Goal: Navigation & Orientation: Find specific page/section

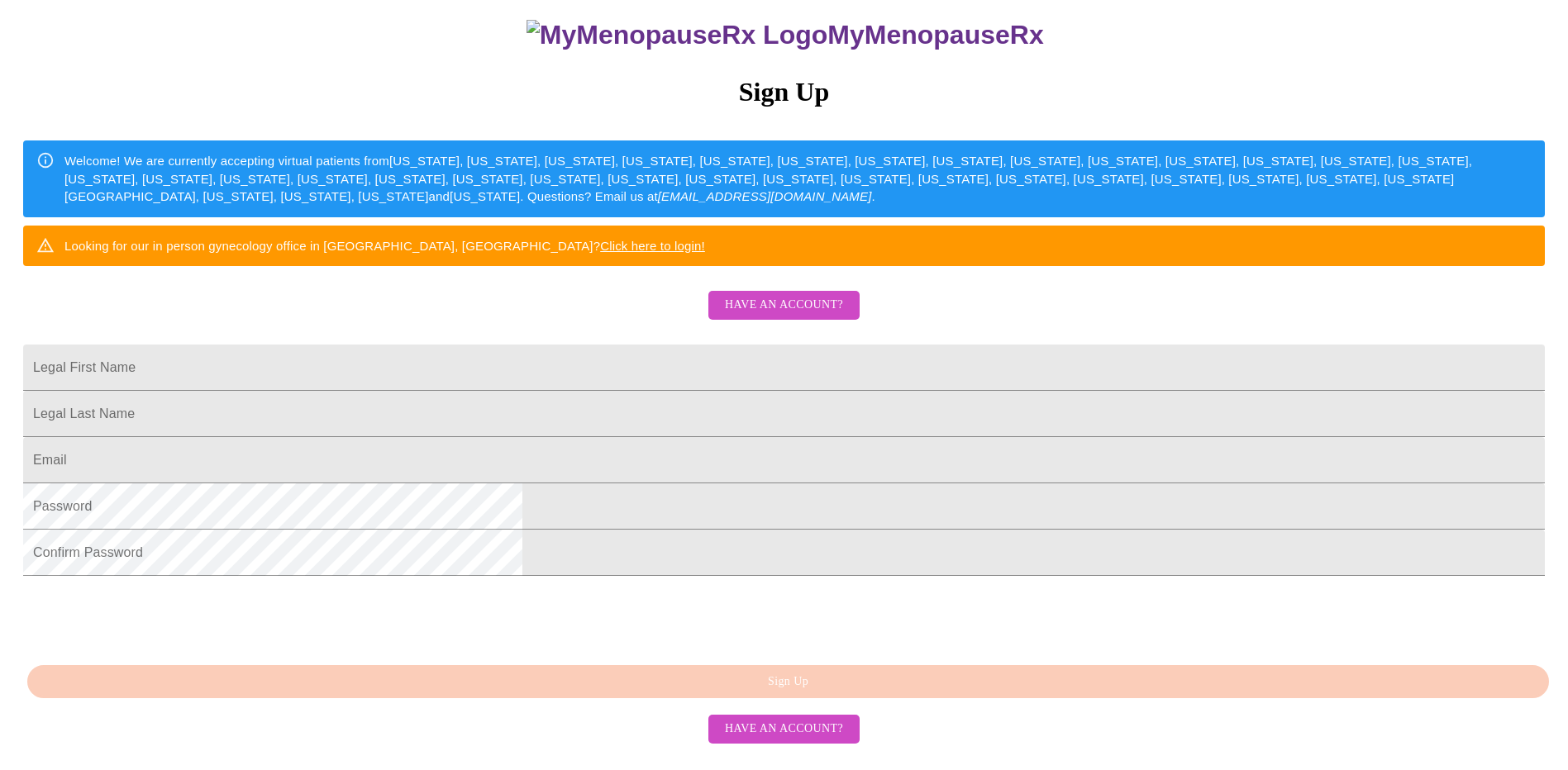
scroll to position [294, 0]
click at [804, 295] on span "Have an account?" at bounding box center [783, 305] width 118 height 21
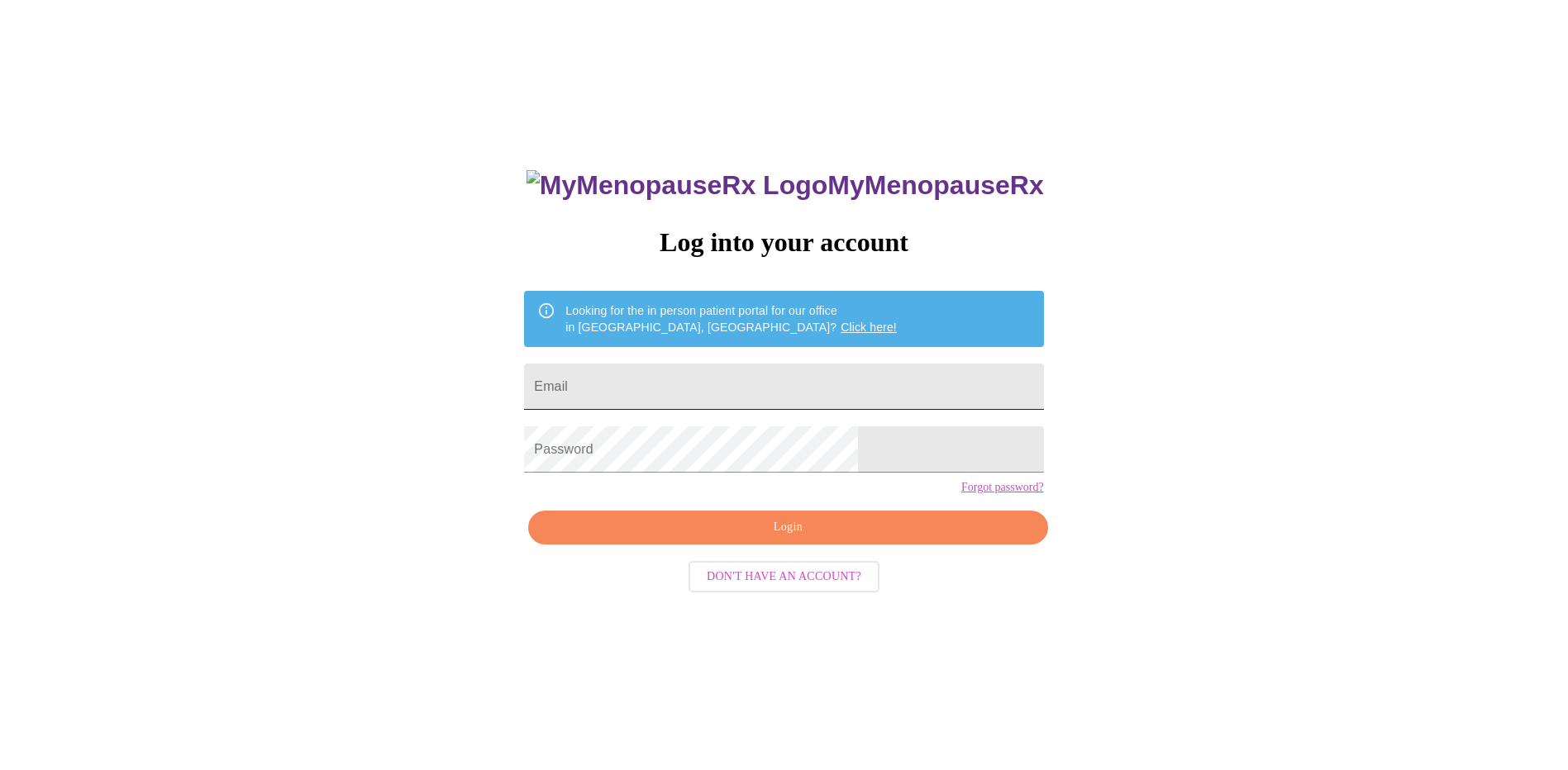
click at [724, 382] on input "Email" at bounding box center [784, 387] width 519 height 47
type input "[EMAIL_ADDRESS][DOMAIN_NAME]"
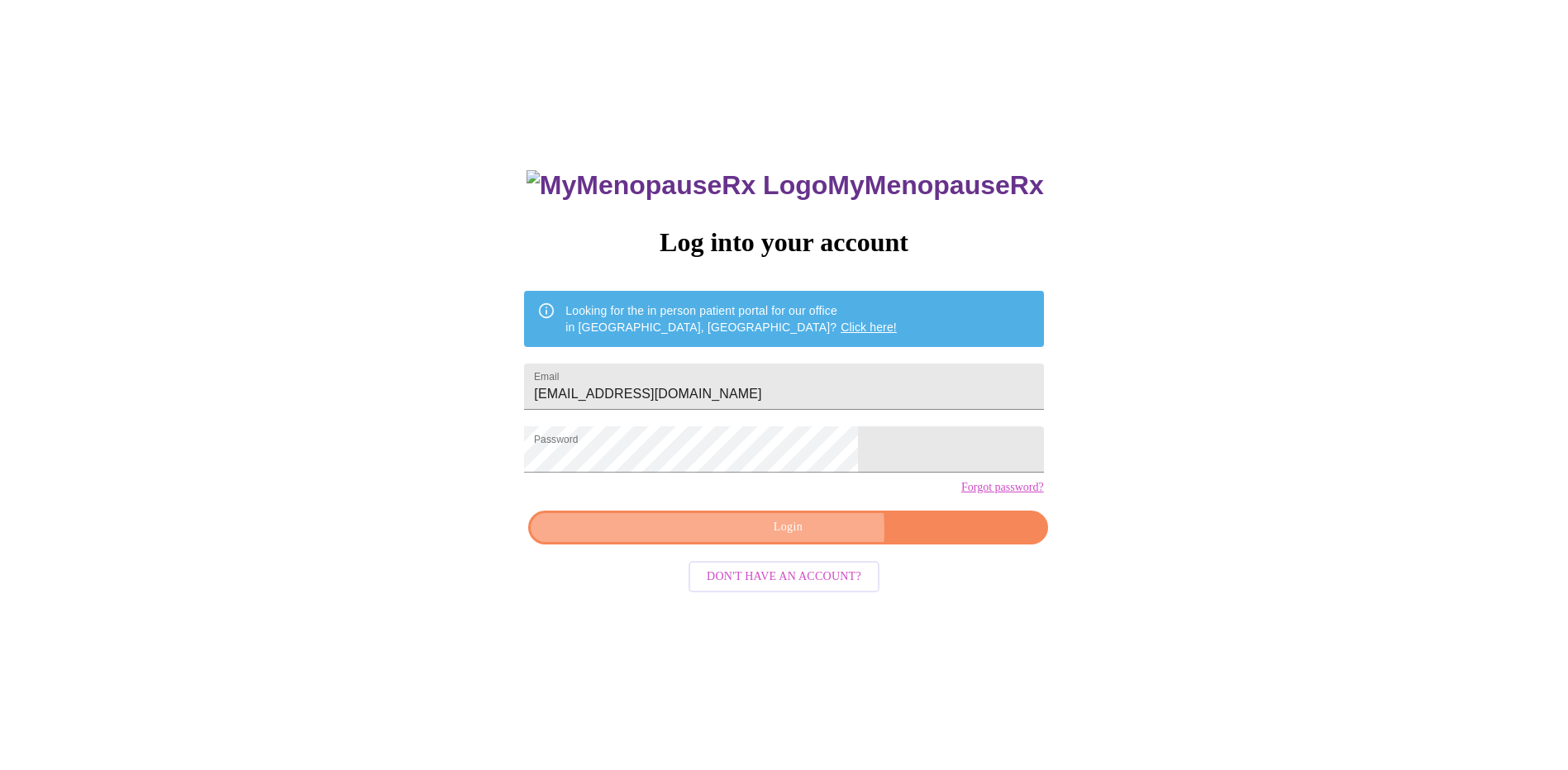
drag, startPoint x: 800, startPoint y: 560, endPoint x: 849, endPoint y: 546, distance: 51.0
click at [801, 538] on span "Login" at bounding box center [787, 528] width 481 height 21
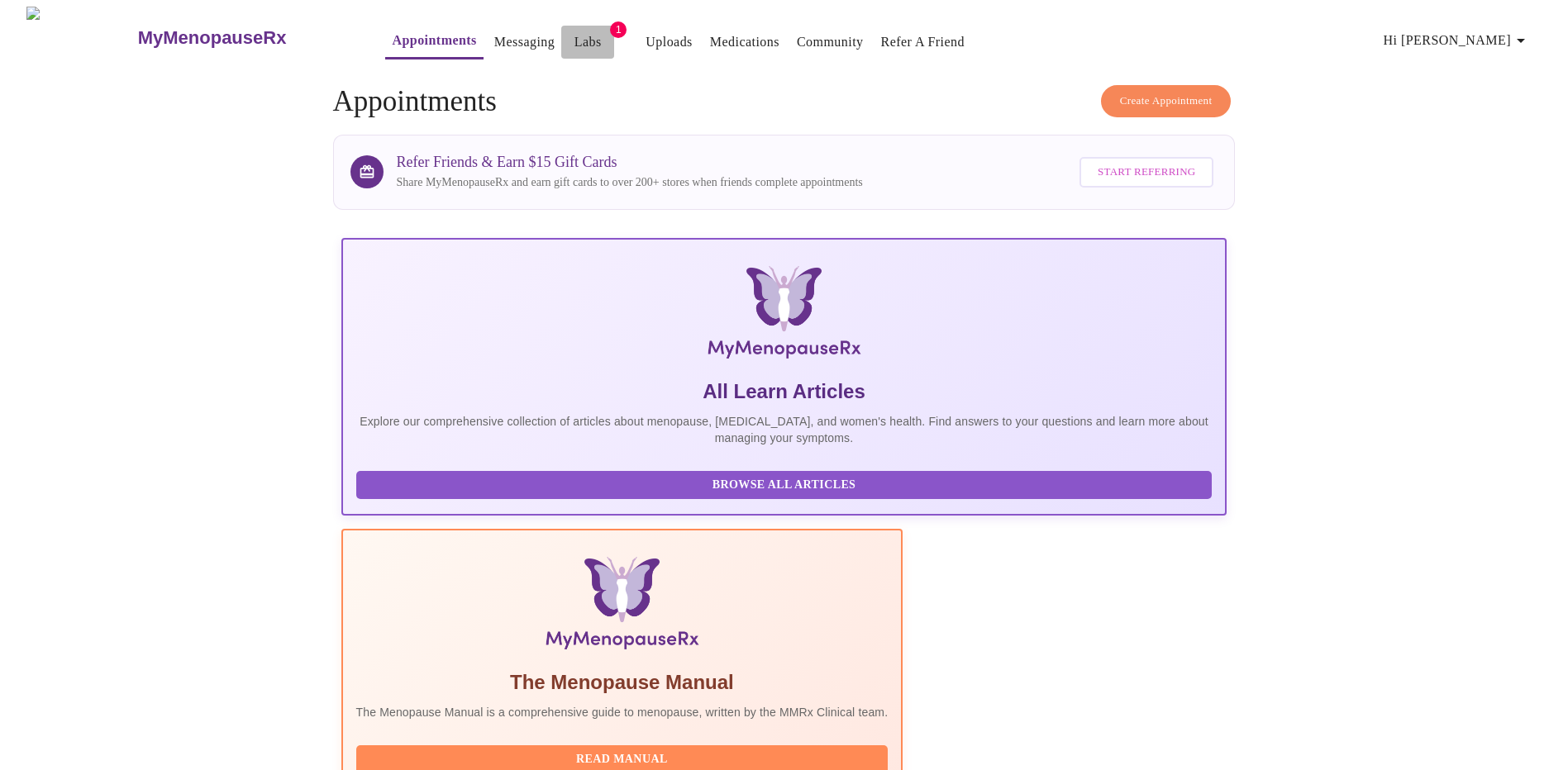
click at [574, 35] on link "Labs" at bounding box center [588, 41] width 28 height 23
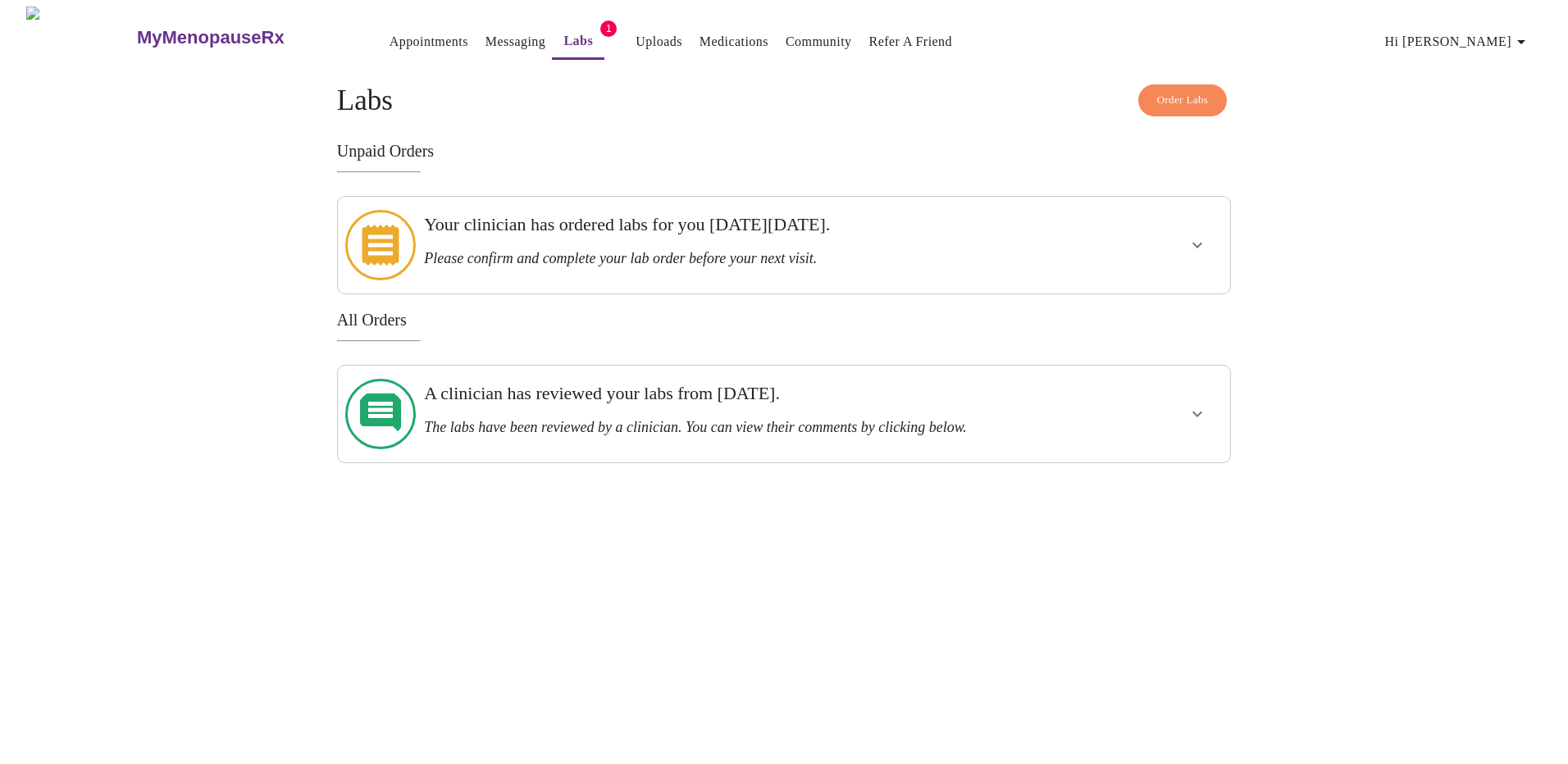
click at [710, 33] on link "Medications" at bounding box center [734, 41] width 68 height 23
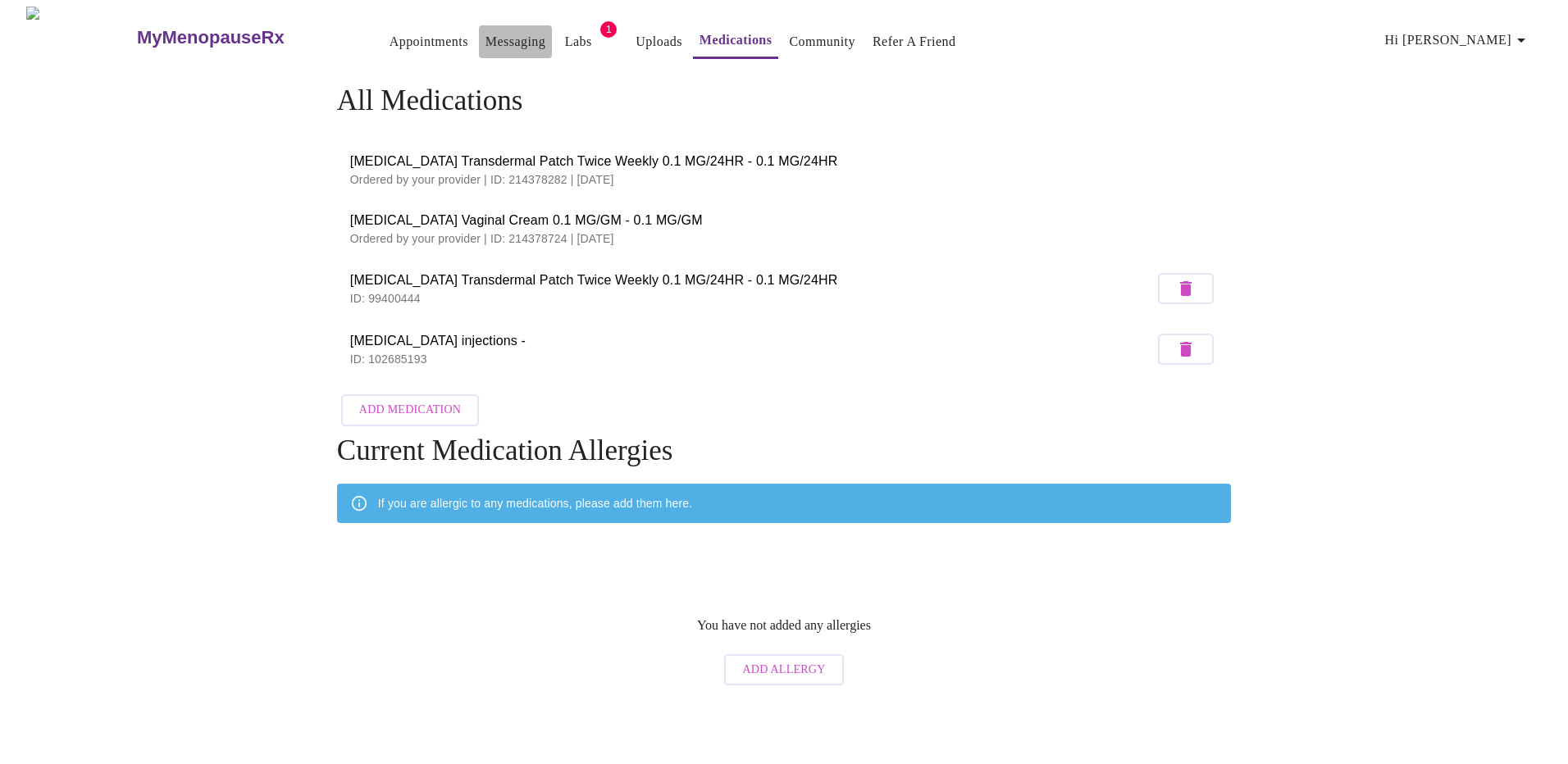
click at [485, 30] on link "Messaging" at bounding box center [515, 41] width 60 height 23
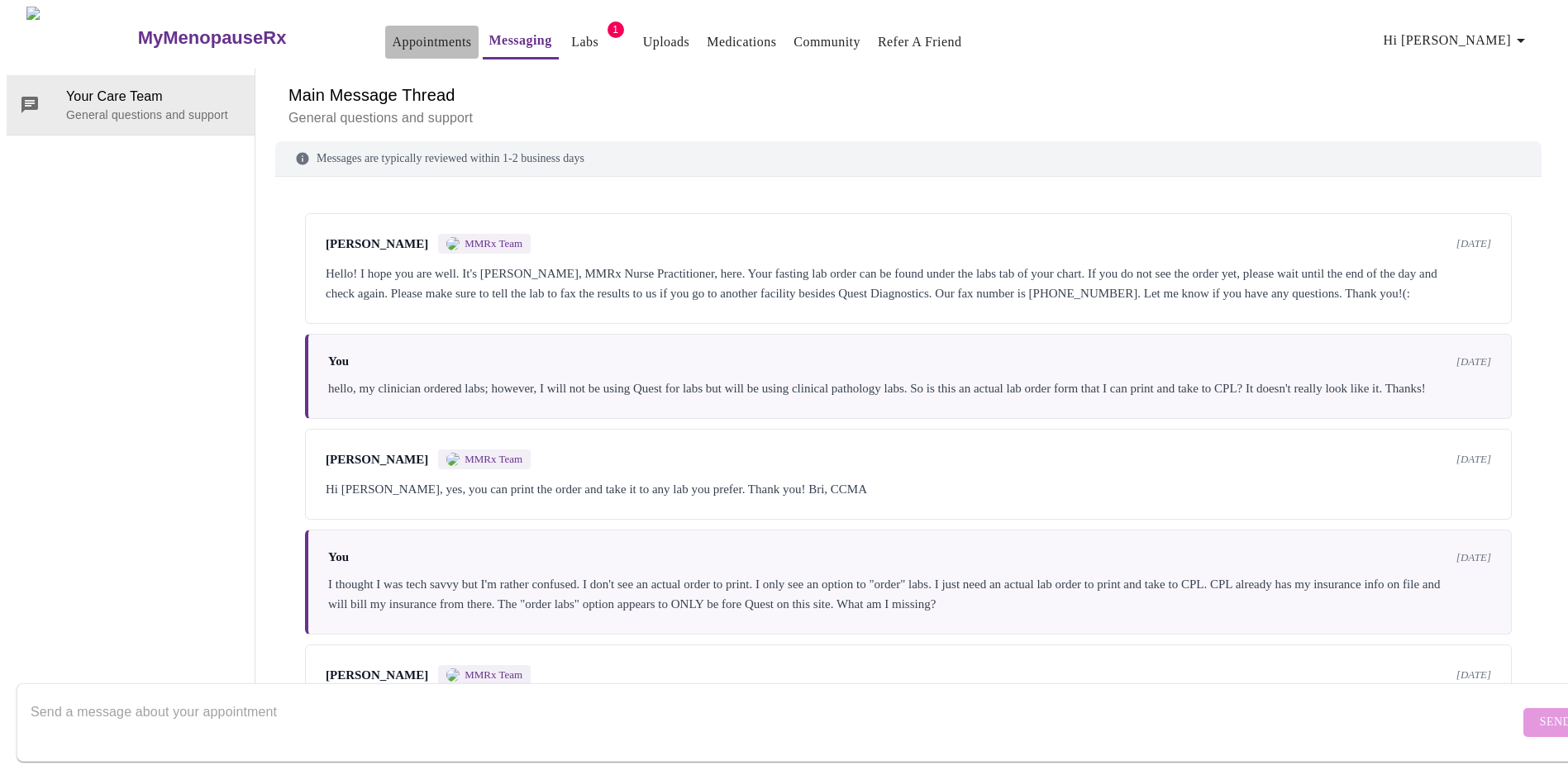
click at [392, 31] on link "Appointments" at bounding box center [431, 41] width 79 height 23
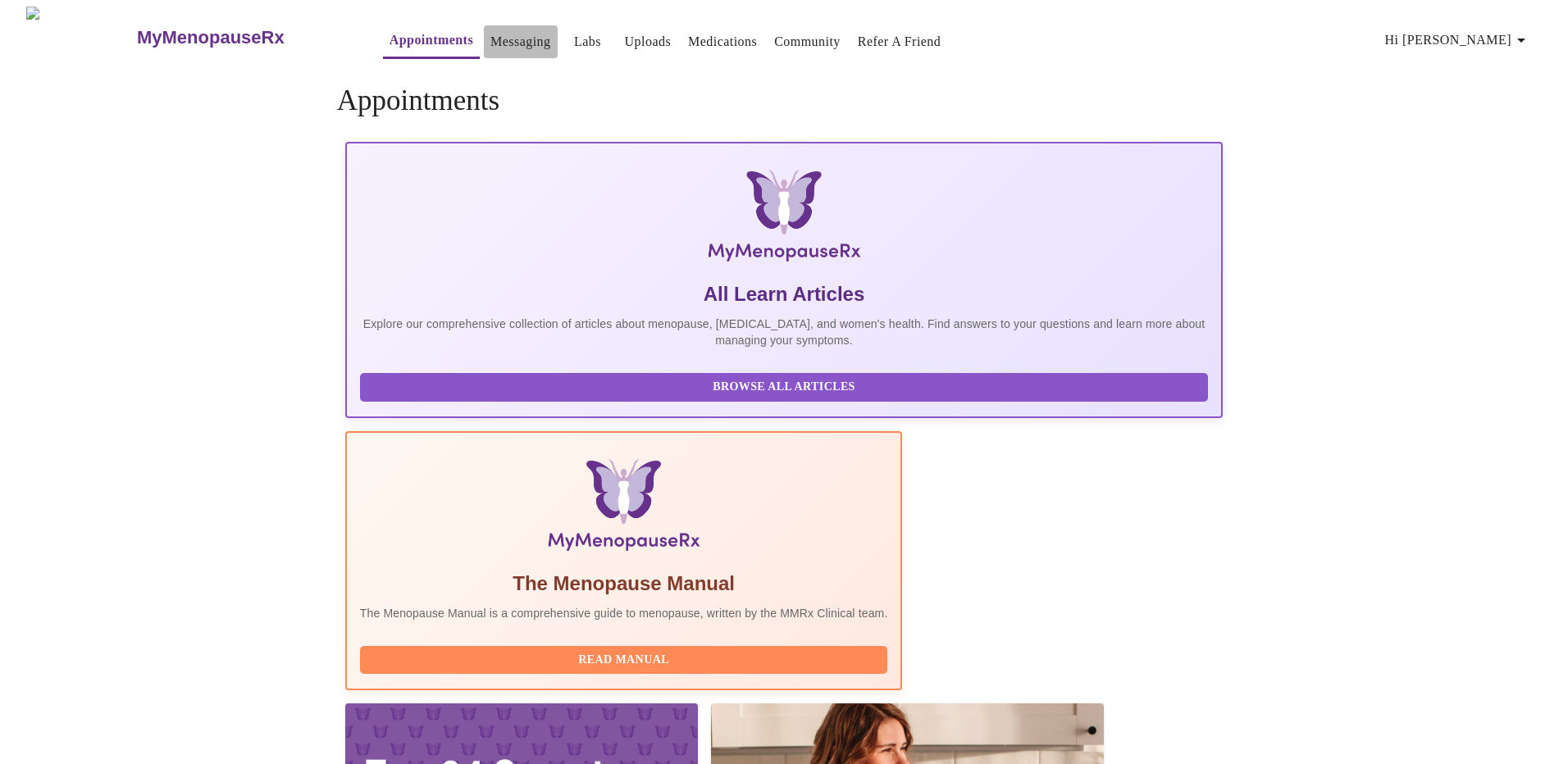
click at [490, 30] on link "Messaging" at bounding box center [520, 41] width 60 height 23
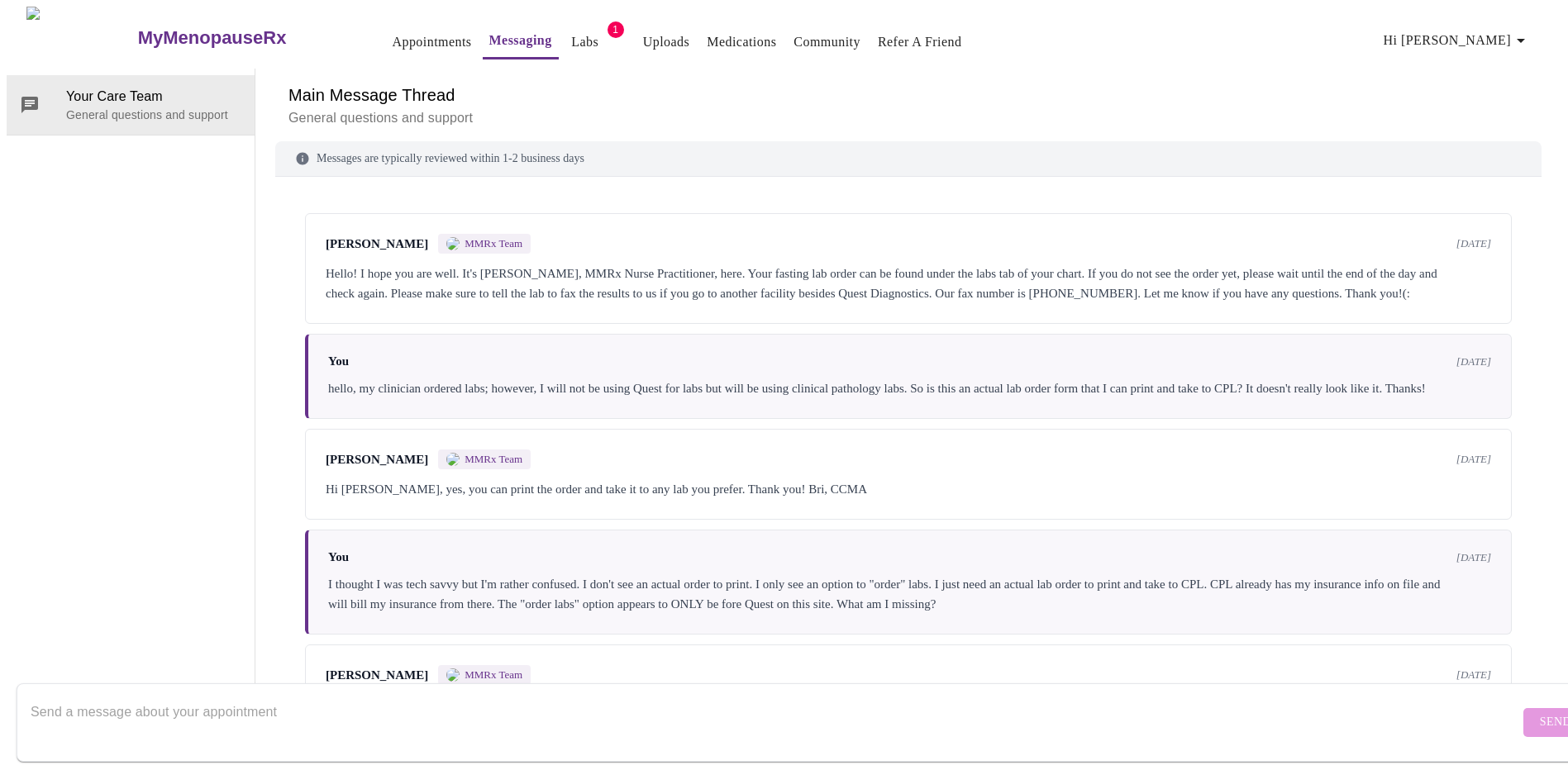
click at [706, 31] on link "Medications" at bounding box center [741, 41] width 69 height 23
